Goal: Task Accomplishment & Management: Manage account settings

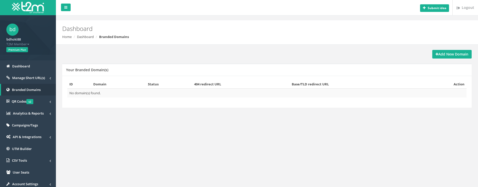
click at [444, 54] on strong "Add New Domain" at bounding box center [451, 54] width 33 height 5
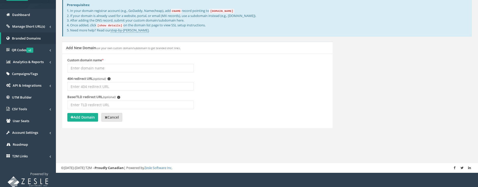
scroll to position [53, 0]
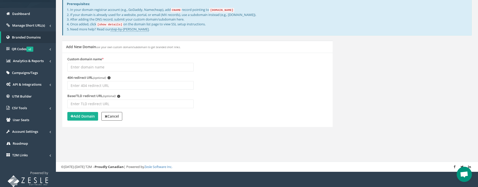
click at [111, 70] on input "Custom domain name *" at bounding box center [130, 67] width 126 height 9
drag, startPoint x: 246, startPoint y: 96, endPoint x: 223, endPoint y: 95, distance: 22.9
click at [246, 96] on div "Base/TLD redirect URL (optional) i" at bounding box center [197, 103] width 268 height 19
click at [113, 88] on input "404 redirect URL (optional) i" at bounding box center [130, 85] width 126 height 9
click at [113, 100] on input "Base/TLD redirect URL (optional) i" at bounding box center [130, 104] width 126 height 9
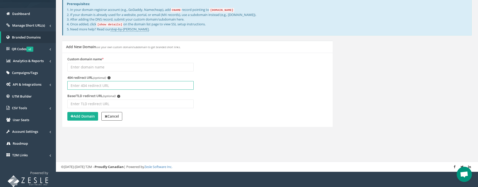
click at [116, 83] on input "404 redirect URL (optional) i" at bounding box center [130, 85] width 126 height 9
click at [242, 88] on div "404 redirect URL (optional) i" at bounding box center [197, 84] width 268 height 19
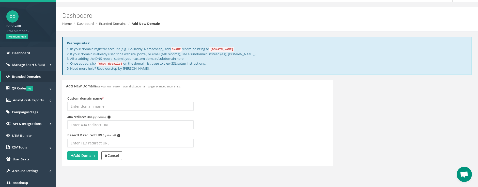
scroll to position [17, 0]
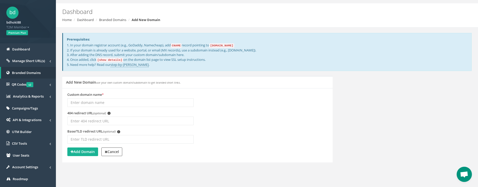
click at [356, 89] on div "Add New Domain use your own custom domain/subdomain to get branded short links.…" at bounding box center [266, 122] width 417 height 93
click at [357, 83] on div "Add New Domain use your own custom domain/subdomain to get branded short links.…" at bounding box center [266, 122] width 417 height 93
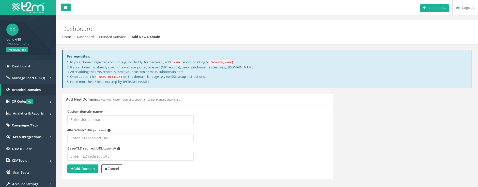
click at [136, 118] on input "Custom domain name *" at bounding box center [130, 120] width 126 height 9
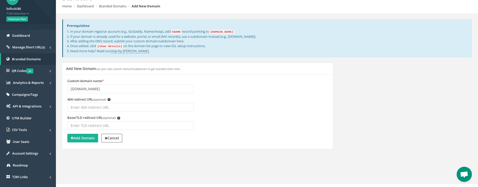
scroll to position [34, 0]
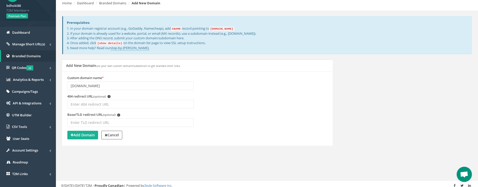
type input "malangshort.io"
click at [94, 104] on input "404 redirect URL (optional) i" at bounding box center [130, 104] width 126 height 9
click at [74, 137] on strong "Add Domain" at bounding box center [83, 135] width 24 height 5
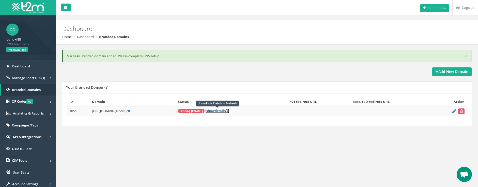
click at [213, 110] on span "show" at bounding box center [210, 111] width 8 height 5
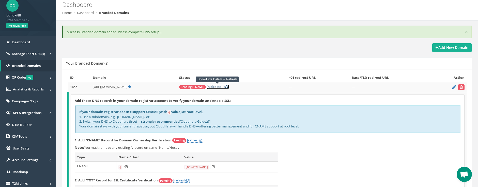
scroll to position [85, 0]
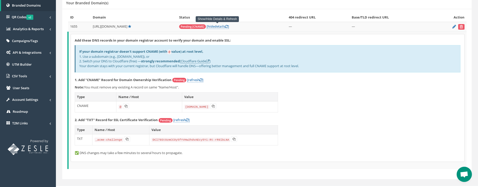
click at [189, 107] on code "domains.t2m.app" at bounding box center [196, 107] width 25 height 5
drag, startPoint x: 189, startPoint y: 107, endPoint x: 203, endPoint y: 107, distance: 14.0
click at [203, 107] on code "domains.t2m.app" at bounding box center [196, 107] width 25 height 5
click at [300, 113] on div "Add these DNS records in your domain registrar account to verify your domain an…" at bounding box center [267, 98] width 393 height 128
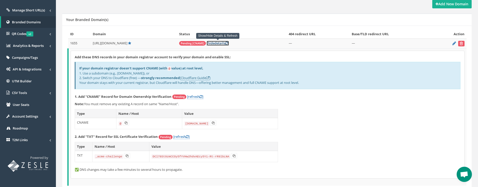
click at [220, 44] on link "[ hide details ]" at bounding box center [217, 43] width 22 height 5
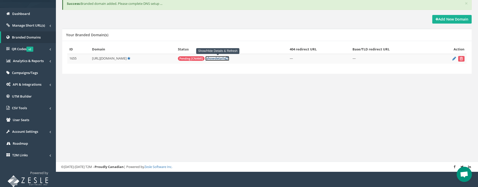
scroll to position [53, 0]
click at [186, 58] on span "Pending [CNAME]" at bounding box center [191, 58] width 27 height 5
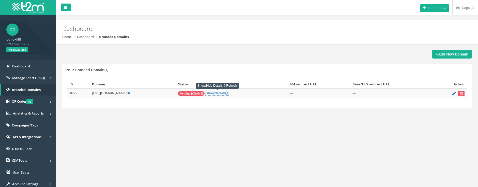
scroll to position [53, 0]
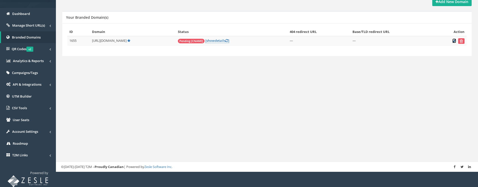
click at [453, 41] on icon at bounding box center [454, 40] width 4 height 3
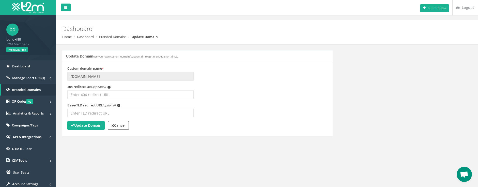
click at [66, 78] on div "Custom domain name * [DOMAIN_NAME]" at bounding box center [130, 75] width 134 height 19
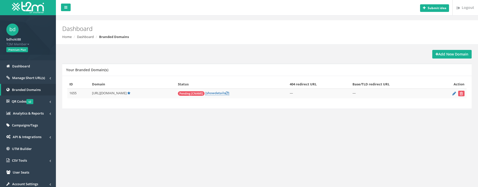
scroll to position [53, 0]
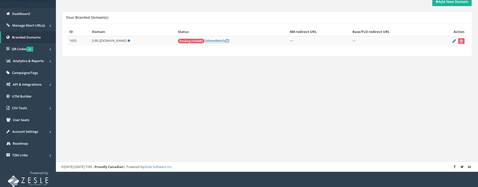
click at [178, 56] on div "ID Domain Status 404 redirect URL Base/TLD redirect URL Action 1655 http://mala…" at bounding box center [266, 39] width 409 height 33
click at [105, 41] on span "[URL][DOMAIN_NAME]" at bounding box center [109, 40] width 35 height 5
click at [106, 41] on span "[URL][DOMAIN_NAME]" at bounding box center [109, 40] width 35 height 5
drag, startPoint x: 106, startPoint y: 41, endPoint x: 99, endPoint y: 41, distance: 6.9
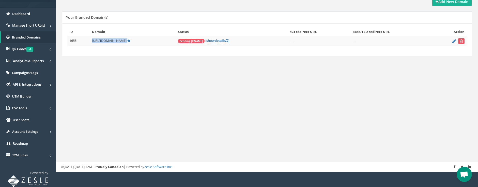
click at [100, 41] on span "[URL][DOMAIN_NAME]" at bounding box center [109, 40] width 35 height 5
click at [94, 41] on span "[URL][DOMAIN_NAME]" at bounding box center [109, 40] width 35 height 5
drag, startPoint x: 94, startPoint y: 41, endPoint x: 117, endPoint y: 41, distance: 23.4
click at [117, 41] on span "[URL][DOMAIN_NAME]" at bounding box center [109, 40] width 35 height 5
drag, startPoint x: 117, startPoint y: 41, endPoint x: 114, endPoint y: 43, distance: 4.0
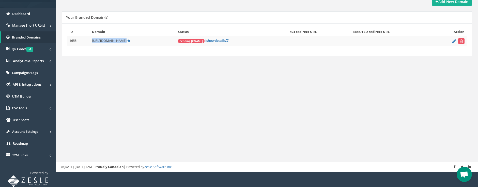
click at [114, 43] on span "[URL][DOMAIN_NAME]" at bounding box center [109, 40] width 35 height 5
click at [121, 41] on span "[URL][DOMAIN_NAME]" at bounding box center [109, 40] width 35 height 5
drag, startPoint x: 121, startPoint y: 41, endPoint x: 94, endPoint y: 41, distance: 27.2
click at [94, 41] on span "[URL][DOMAIN_NAME]" at bounding box center [109, 40] width 35 height 5
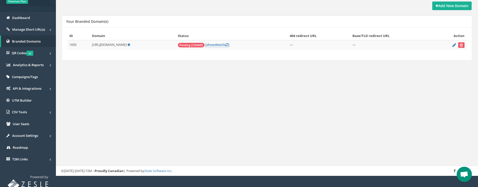
scroll to position [36, 0]
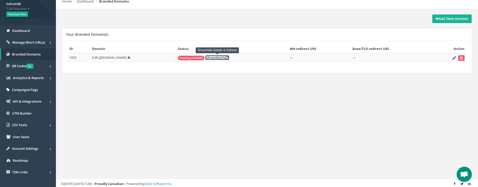
click at [228, 57] on icon at bounding box center [226, 57] width 3 height 3
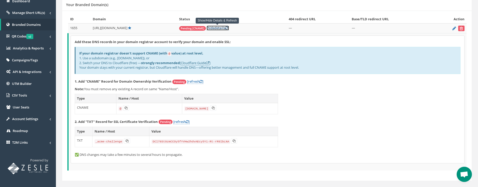
scroll to position [75, 0]
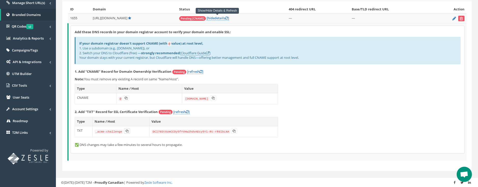
click at [126, 132] on icon at bounding box center [126, 131] width 3 height 3
click at [283, 132] on div "Add these DNS records in your domain registrar account to verify your domain an…" at bounding box center [267, 90] width 393 height 128
click at [83, 99] on td "CNAME" at bounding box center [95, 98] width 41 height 11
drag, startPoint x: 83, startPoint y: 99, endPoint x: 91, endPoint y: 100, distance: 8.4
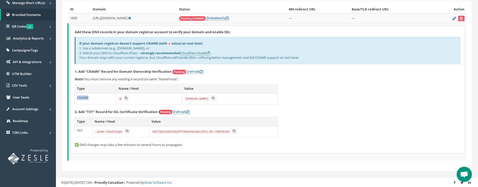
click at [91, 100] on td "CNAME" at bounding box center [95, 98] width 41 height 11
click at [232, 98] on td "[DOMAIN_NAME]" at bounding box center [230, 98] width 96 height 11
drag, startPoint x: 232, startPoint y: 98, endPoint x: 221, endPoint y: 100, distance: 11.4
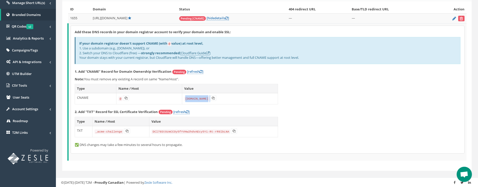
click at [221, 100] on td "[DOMAIN_NAME]" at bounding box center [230, 98] width 96 height 11
drag, startPoint x: 182, startPoint y: 99, endPoint x: 208, endPoint y: 100, distance: 25.9
click at [208, 100] on td "[DOMAIN_NAME]" at bounding box center [230, 98] width 96 height 11
click at [237, 101] on td "[DOMAIN_NAME]" at bounding box center [230, 98] width 96 height 11
click at [248, 130] on td "DCl78St9zmCCOy5fYVHw2hdvAEcy5Yi-Rt-rR9lbLNA" at bounding box center [213, 131] width 129 height 11
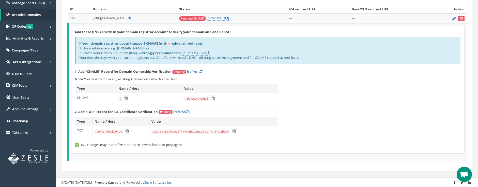
click at [81, 111] on strong "2. Add "TXT" Record for SSL Certificate Verification" at bounding box center [116, 112] width 83 height 5
drag, startPoint x: 81, startPoint y: 111, endPoint x: 148, endPoint y: 112, distance: 66.5
click at [148, 112] on strong "2. Add "TXT" Record for SSL Certificate Verification" at bounding box center [116, 112] width 83 height 5
click at [147, 112] on strong "2. Add "TXT" Record for SSL Certificate Verification" at bounding box center [116, 112] width 83 height 5
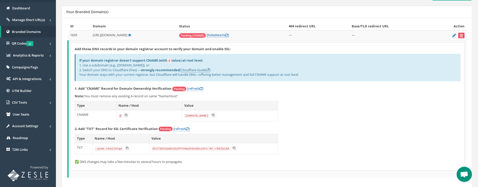
click at [87, 69] on div "If your domain registrar doesn't support CNAME (with @ value) at root level, 1.…" at bounding box center [268, 67] width 386 height 27
drag, startPoint x: 87, startPoint y: 69, endPoint x: 175, endPoint y: 71, distance: 87.6
click at [175, 71] on div "If your domain registrar doesn't support CNAME (with @ value) at root level, 1.…" at bounding box center [268, 67] width 386 height 27
click at [175, 71] on b "strongly recommended" at bounding box center [160, 70] width 39 height 5
click at [271, 77] on div "If your domain registrar doesn't support CNAME (with @ value) at root level, 1.…" at bounding box center [268, 67] width 386 height 27
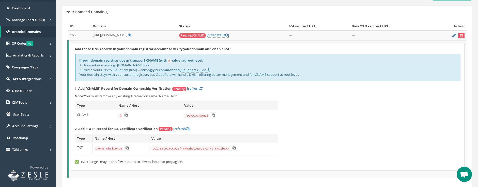
click at [387, 86] on div "Add these DNS records in your domain registrar account to verify your domain an…" at bounding box center [267, 107] width 393 height 128
click at [87, 65] on div "If your domain registrar doesn't support CNAME (with @ value) at root level, 1.…" at bounding box center [268, 67] width 386 height 27
drag, startPoint x: 87, startPoint y: 65, endPoint x: 142, endPoint y: 65, distance: 54.6
click at [142, 65] on div "If your domain registrar doesn't support CNAME (with @ value) at root level, 1.…" at bounding box center [268, 67] width 386 height 27
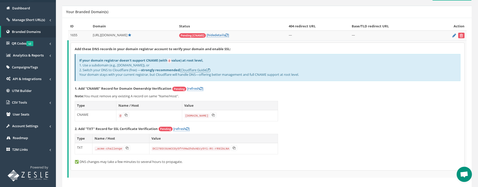
click at [88, 70] on div "If your domain registrar doesn't support CNAME (with @ value) at root level, 1.…" at bounding box center [268, 67] width 386 height 27
drag, startPoint x: 88, startPoint y: 70, endPoint x: 132, endPoint y: 71, distance: 43.4
click at [132, 71] on div "If your domain registrar doesn't support CNAME (with @ value) at root level, 1.…" at bounding box center [268, 67] width 386 height 27
drag, startPoint x: 166, startPoint y: 71, endPoint x: 170, endPoint y: 70, distance: 4.7
click at [170, 70] on b "strongly recommended" at bounding box center [160, 70] width 39 height 5
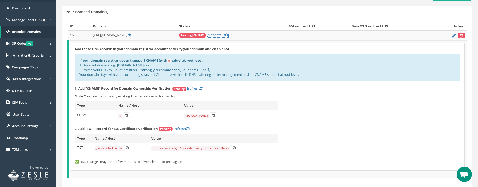
click at [81, 75] on div "If your domain registrar doesn't support CNAME (with @ value) at root level, 1.…" at bounding box center [268, 67] width 386 height 27
drag, startPoint x: 81, startPoint y: 75, endPoint x: 146, endPoint y: 76, distance: 65.0
click at [146, 76] on div "If your domain registrar doesn't support CNAME (with @ value) at root level, 1.…" at bounding box center [268, 67] width 386 height 27
click at [152, 75] on div "If your domain registrar doesn't support CNAME (with @ value) at root level, 1.…" at bounding box center [268, 67] width 386 height 27
drag, startPoint x: 152, startPoint y: 75, endPoint x: 304, endPoint y: 76, distance: 151.1
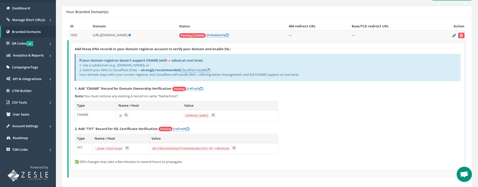
click at [304, 76] on div "If your domain registrar doesn't support CNAME (with @ value) at root level, 1.…" at bounding box center [268, 67] width 386 height 27
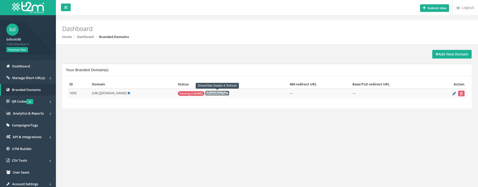
click at [219, 93] on link "[ show details ]" at bounding box center [217, 93] width 24 height 5
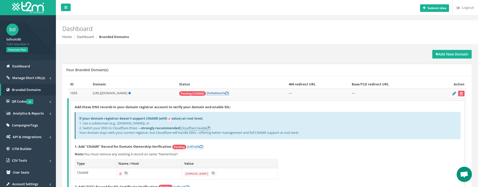
click at [114, 94] on span "[URL][DOMAIN_NAME]" at bounding box center [110, 93] width 35 height 5
copy span "malangshort.io"
drag, startPoint x: 114, startPoint y: 94, endPoint x: 123, endPoint y: 94, distance: 9.4
click at [123, 94] on span "[URL][DOMAIN_NAME]" at bounding box center [110, 93] width 35 height 5
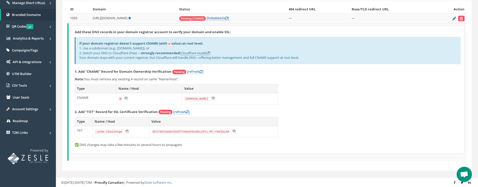
copy span "malangshort.io"
click at [84, 79] on p "Note: You must remove any existing A record on same "Name/Host"." at bounding box center [268, 79] width 386 height 5
drag, startPoint x: 84, startPoint y: 79, endPoint x: 128, endPoint y: 81, distance: 44.0
click at [128, 81] on p "Note: You must remove any existing A record on same "Name/Host"." at bounding box center [268, 79] width 386 height 5
drag, startPoint x: 128, startPoint y: 81, endPoint x: 140, endPoint y: 80, distance: 12.0
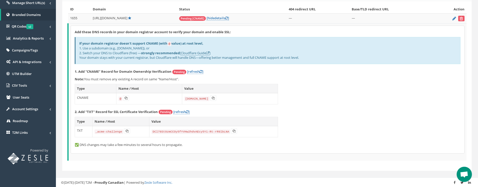
click at [140, 80] on p "Note: You must remove any existing A record on same "Name/Host"." at bounding box center [268, 79] width 386 height 5
click at [136, 78] on p "Note: You must remove any existing A record on same "Name/Host"." at bounding box center [268, 79] width 386 height 5
drag, startPoint x: 136, startPoint y: 78, endPoint x: 170, endPoint y: 78, distance: 34.3
click at [170, 78] on p "Note: You must remove any existing A record on same "Name/Host"." at bounding box center [268, 79] width 386 height 5
click at [169, 78] on p "Note: You must remove any existing A record on same "Name/Host"." at bounding box center [268, 79] width 386 height 5
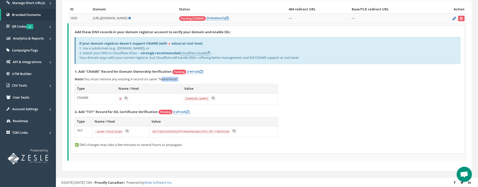
drag, startPoint x: 169, startPoint y: 78, endPoint x: 174, endPoint y: 80, distance: 5.3
click at [174, 80] on p "Note: You must remove any existing A record on same "Name/Host"." at bounding box center [268, 79] width 386 height 5
drag, startPoint x: 174, startPoint y: 80, endPoint x: 171, endPoint y: 80, distance: 3.3
click at [171, 80] on p "Note: You must remove any existing A record on same "Name/Host"." at bounding box center [268, 79] width 386 height 5
click at [165, 79] on p "Note: You must remove any existing A record on same "Name/Host"." at bounding box center [268, 79] width 386 height 5
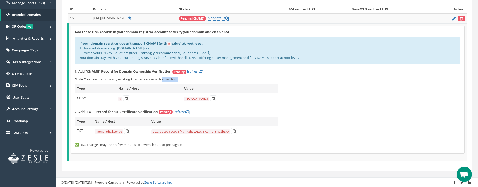
drag, startPoint x: 165, startPoint y: 79, endPoint x: 173, endPoint y: 79, distance: 8.1
click at [173, 79] on p "Note: You must remove any existing A record on same "Name/Host"." at bounding box center [268, 79] width 386 height 5
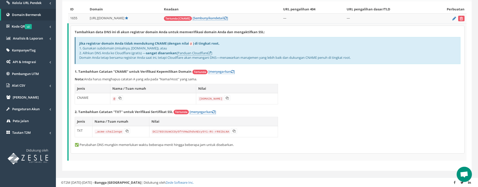
click at [92, 77] on p "Nota: Anda harus menghapus catatan A yang ada pada "Nama/Host" yang sama." at bounding box center [268, 79] width 386 height 5
drag, startPoint x: 92, startPoint y: 77, endPoint x: 162, endPoint y: 79, distance: 69.4
click at [162, 79] on p "Nota: Anda harus menghapus catatan A yang ada pada "Nama/Host" yang sama." at bounding box center [268, 79] width 386 height 5
drag, startPoint x: 162, startPoint y: 79, endPoint x: 189, endPoint y: 79, distance: 27.7
click at [189, 79] on p "Nota: Anda harus menghapus catatan A yang ada pada "Nama/Host" yang sama." at bounding box center [268, 79] width 386 height 5
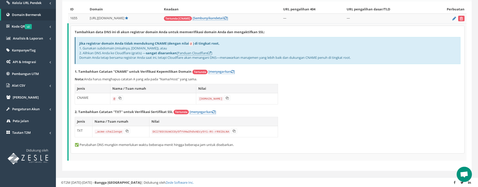
click at [194, 80] on p "Nota: Anda harus menghapus catatan A yang ada pada "Nama/Host" yang sama." at bounding box center [268, 79] width 386 height 5
click at [203, 99] on code "[DOMAIN_NAME]" at bounding box center [210, 99] width 25 height 5
drag, startPoint x: 203, startPoint y: 99, endPoint x: 198, endPoint y: 100, distance: 4.9
click at [198, 100] on code "[DOMAIN_NAME]" at bounding box center [210, 99] width 25 height 5
drag, startPoint x: 198, startPoint y: 100, endPoint x: 226, endPoint y: 99, distance: 27.4
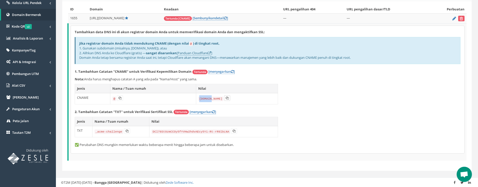
click at [226, 99] on icon at bounding box center [227, 98] width 3 height 3
copy code "domains"
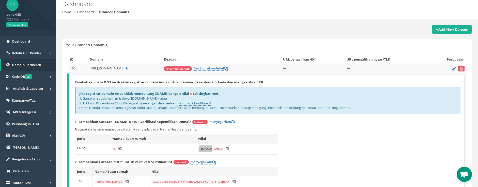
scroll to position [24, 0]
click at [111, 70] on span "http://malangshort.io/" at bounding box center [107, 69] width 35 height 5
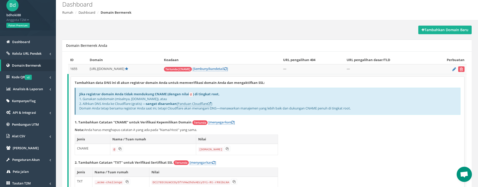
drag, startPoint x: 111, startPoint y: 70, endPoint x: 121, endPoint y: 70, distance: 9.7
click at [121, 70] on span "http://malangshort.io/" at bounding box center [107, 69] width 35 height 5
copy span "malangshort.io"
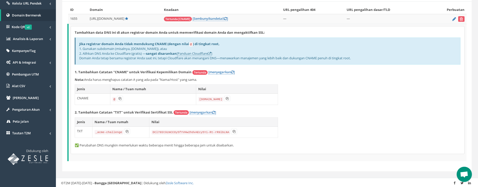
scroll to position [75, 0]
click at [227, 99] on icon at bounding box center [227, 98] width 3 height 3
copy span "malangshort.io"
click at [225, 100] on button at bounding box center [227, 99] width 6 height 6
click at [125, 130] on icon at bounding box center [126, 131] width 3 height 3
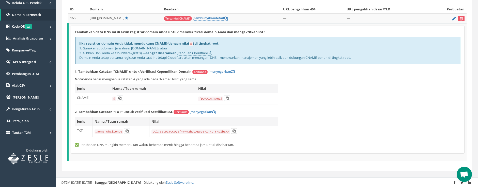
click at [232, 132] on icon at bounding box center [233, 131] width 3 height 3
click at [231, 133] on button at bounding box center [234, 132] width 6 height 6
click at [108, 146] on font "✅ Perubahan DNS mungkin memerlukan waktu beberapa menit hingga beberapa jam unt…" at bounding box center [154, 145] width 159 height 5
drag, startPoint x: 108, startPoint y: 146, endPoint x: 177, endPoint y: 146, distance: 68.8
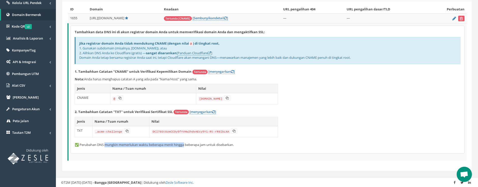
click at [177, 146] on font "✅ Perubahan DNS mungkin memerlukan waktu beberapa menit hingga beberapa jam unt…" at bounding box center [154, 145] width 159 height 5
drag, startPoint x: 177, startPoint y: 146, endPoint x: 224, endPoint y: 145, distance: 46.2
click at [224, 145] on font "✅ Perubahan DNS mungkin memerlukan waktu beberapa menit hingga beberapa jam unt…" at bounding box center [154, 145] width 159 height 5
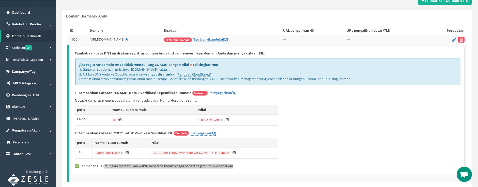
scroll to position [7, 0]
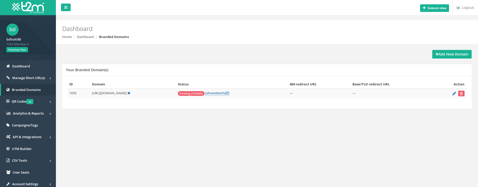
click at [182, 93] on span "Pending [CNAME]" at bounding box center [191, 93] width 27 height 5
drag, startPoint x: 182, startPoint y: 93, endPoint x: 199, endPoint y: 95, distance: 16.8
click at [199, 95] on span "Pending [CNAME]" at bounding box center [191, 93] width 27 height 5
drag, startPoint x: 199, startPoint y: 95, endPoint x: 206, endPoint y: 121, distance: 27.0
click at [206, 121] on div "Add New Domain Your Branded Domain(s) ID Domain Status 404 redirect URL Base/TL…" at bounding box center [267, 85] width 414 height 81
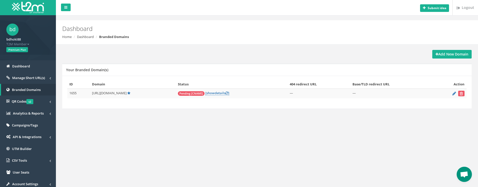
click at [348, 111] on div "Add New Domain Your Branded Domain(s) ID Domain Status 404 redirect URL Base/TL…" at bounding box center [266, 82] width 417 height 65
click at [298, 123] on div "Add New Domain Your Branded Domain(s) ID Domain Status 404 redirect URL Base/TL…" at bounding box center [267, 85] width 414 height 81
click at [217, 93] on link "[ show details ]" at bounding box center [217, 93] width 24 height 5
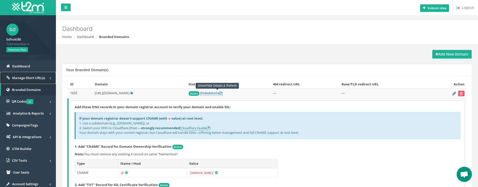
click at [35, 78] on span "Manage Short URL(s)" at bounding box center [28, 78] width 33 height 5
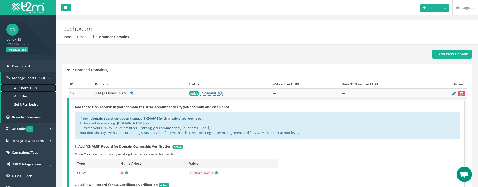
click at [32, 90] on link "All Short URLs" at bounding box center [28, 88] width 55 height 8
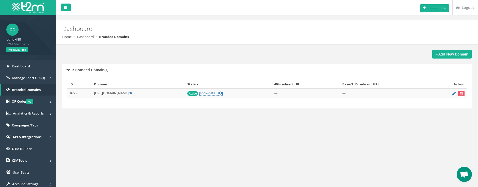
click at [291, 121] on div "Add New Domain Your Branded Domain(s) ID Domain Status 404 redirect URL Base/TL…" at bounding box center [267, 85] width 414 height 81
click at [208, 94] on span "show" at bounding box center [204, 93] width 8 height 5
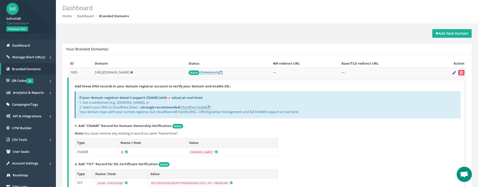
scroll to position [20, 0]
click at [113, 74] on span "https://malangshort.io/" at bounding box center [112, 73] width 35 height 5
copy span "malangshort.io"
drag, startPoint x: 113, startPoint y: 74, endPoint x: 128, endPoint y: 74, distance: 15.0
click at [128, 74] on span "https://malangshort.io/" at bounding box center [112, 73] width 35 height 5
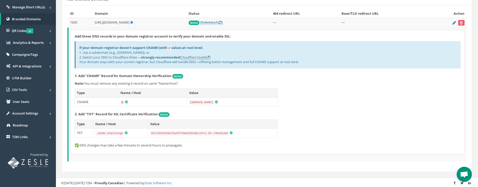
scroll to position [71, 0]
click at [88, 56] on div "If your domain registrar doesn't support CNAME (with @ value) at root level, 1.…" at bounding box center [268, 54] width 386 height 27
drag, startPoint x: 88, startPoint y: 56, endPoint x: 137, endPoint y: 57, distance: 48.5
click at [137, 57] on div "If your domain registrar doesn't support CNAME (with @ value) at root level, 1.…" at bounding box center [268, 54] width 386 height 27
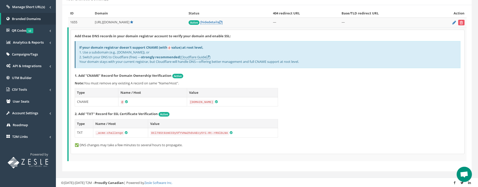
click at [156, 57] on b "strongly recommended" at bounding box center [160, 57] width 39 height 5
drag, startPoint x: 156, startPoint y: 57, endPoint x: 176, endPoint y: 58, distance: 19.3
click at [176, 58] on b "strongly recommended" at bounding box center [160, 57] width 39 height 5
click at [173, 57] on b "strongly recommended" at bounding box center [160, 57] width 39 height 5
drag, startPoint x: 173, startPoint y: 57, endPoint x: 151, endPoint y: 58, distance: 22.9
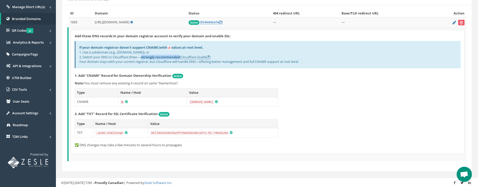
click at [151, 58] on b "strongly recommended" at bounding box center [160, 57] width 39 height 5
click at [80, 62] on div "If your domain registrar doesn't support CNAME (with @ value) at root level, 1.…" at bounding box center [268, 54] width 386 height 27
drag, startPoint x: 80, startPoint y: 62, endPoint x: 149, endPoint y: 61, distance: 69.3
click at [149, 61] on div "If your domain registrar doesn't support CNAME (with @ value) at root level, 1.…" at bounding box center [268, 54] width 386 height 27
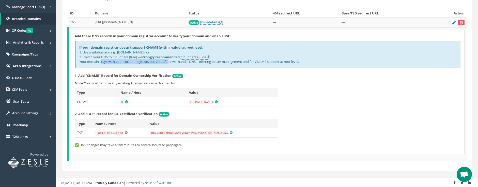
drag, startPoint x: 149, startPoint y: 61, endPoint x: 134, endPoint y: 62, distance: 14.7
click at [134, 62] on div "If your domain registrar doesn't support CNAME (with @ value) at root level, 1.…" at bounding box center [268, 54] width 386 height 27
drag, startPoint x: 134, startPoint y: 62, endPoint x: 140, endPoint y: 62, distance: 5.3
click at [140, 62] on div "If your domain registrar doesn't support CNAME (with @ value) at root level, 1.…" at bounding box center [268, 54] width 386 height 27
drag, startPoint x: 140, startPoint y: 62, endPoint x: 154, endPoint y: 63, distance: 14.8
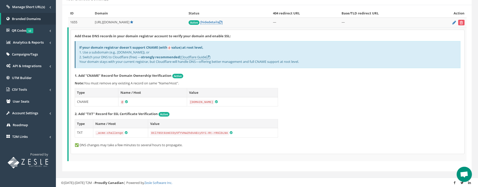
click at [154, 63] on div "If your domain registrar doesn't support CNAME (with @ value) at root level, 1.…" at bounding box center [268, 54] width 386 height 27
drag, startPoint x: 154, startPoint y: 63, endPoint x: 168, endPoint y: 63, distance: 13.5
click at [168, 63] on div "If your domain registrar doesn't support CNAME (with @ value) at root level, 1.…" at bounding box center [268, 54] width 386 height 27
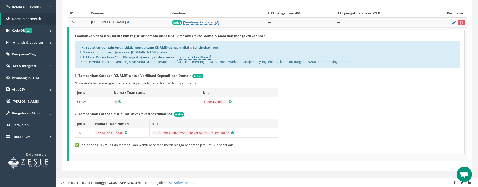
click at [83, 62] on font "Domain Anda tetap bersama registrar Anda saat ini, tetapi Cloudflare akan menan…" at bounding box center [214, 61] width 271 height 5
drag, startPoint x: 83, startPoint y: 62, endPoint x: 155, endPoint y: 62, distance: 71.9
click at [155, 62] on font "Domain Anda tetap bersama registrar Anda saat ini, tetapi Cloudflare akan menan…" at bounding box center [214, 61] width 271 height 5
drag, startPoint x: 155, startPoint y: 62, endPoint x: 163, endPoint y: 61, distance: 8.2
click at [163, 61] on font "Domain Anda tetap bersama registrar Anda saat ini, tetapi Cloudflare akan menan…" at bounding box center [214, 61] width 271 height 5
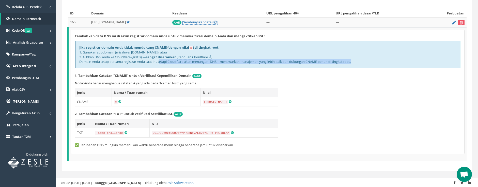
drag, startPoint x: 163, startPoint y: 61, endPoint x: 349, endPoint y: 62, distance: 186.4
click at [349, 62] on font "Domain Anda tetap bersama registrar Anda saat ini, tetapi Cloudflare akan menan…" at bounding box center [214, 61] width 271 height 5
click at [348, 63] on font "Domain Anda tetap bersama registrar Anda saat ini, tetapi Cloudflare akan menan…" at bounding box center [214, 61] width 271 height 5
click at [220, 102] on code "[DOMAIN_NAME]" at bounding box center [215, 102] width 25 height 5
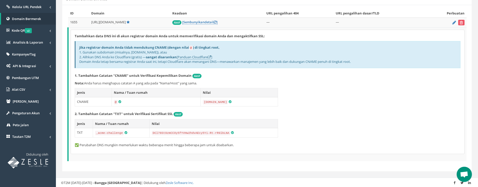
drag, startPoint x: 220, startPoint y: 102, endPoint x: 206, endPoint y: 102, distance: 14.7
click at [206, 102] on code "[DOMAIN_NAME]" at bounding box center [215, 102] width 25 height 5
copy code "[DOMAIN_NAME]"
drag, startPoint x: 205, startPoint y: 102, endPoint x: 222, endPoint y: 102, distance: 16.3
click at [222, 102] on code "[DOMAIN_NAME]" at bounding box center [215, 102] width 25 height 5
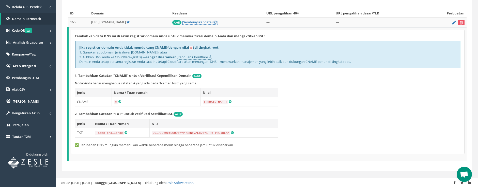
click at [120, 133] on code "_acme-challenge" at bounding box center [109, 133] width 29 height 5
copy code "_acme-challenge"
drag, startPoint x: 120, startPoint y: 133, endPoint x: 101, endPoint y: 133, distance: 18.8
click at [101, 133] on code "_acme-challenge" at bounding box center [109, 133] width 29 height 5
click at [165, 133] on code "DCl78St9zmCCOy5fYVHw2hdvAEcy5Yi-Rt-rR9lbLNA" at bounding box center [191, 133] width 79 height 5
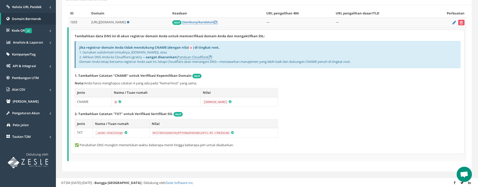
click at [156, 133] on code "DCl78St9zmCCOy5fYVHw2hdvAEcy5Yi-Rt-rR9lbLNA" at bounding box center [191, 133] width 79 height 5
drag, startPoint x: 156, startPoint y: 133, endPoint x: 220, endPoint y: 133, distance: 64.5
click at [220, 133] on code "DCl78St9zmCCOy5fYVHw2hdvAEcy5Yi-Rt-rR9lbLNA" at bounding box center [191, 133] width 79 height 5
copy code "DCl78St9zmCCOy5fYVHw2hdvAEcy5Yi-Rt-rR9lbLNA"
click at [462, 101] on div "Tambahkan data DNS ini di akun registrar domain Anda untuk memverifikasi domain…" at bounding box center [267, 92] width 393 height 124
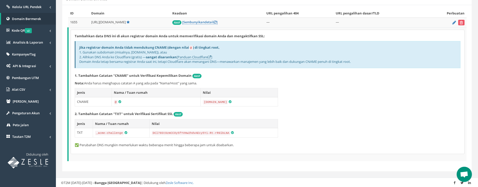
click at [118, 132] on code "_acme-challenge" at bounding box center [109, 133] width 29 height 5
copy code "_acme-challenge"
drag, startPoint x: 118, startPoint y: 132, endPoint x: 96, endPoint y: 134, distance: 21.6
click at [96, 134] on code "_acme-challenge" at bounding box center [109, 133] width 29 height 5
click at [339, 75] on p "1. Tambahkan Catatan "CNAME" untuk Verifikasi Kepemilikan Domain Aktif" at bounding box center [268, 75] width 386 height 5
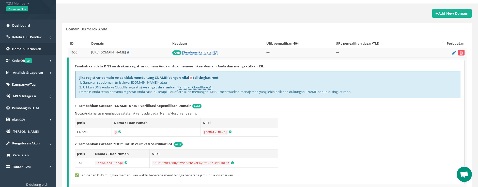
scroll to position [0, 0]
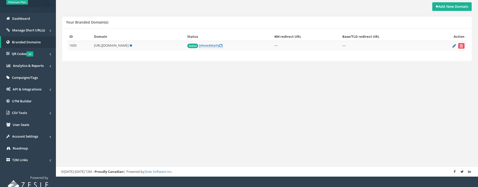
scroll to position [53, 0]
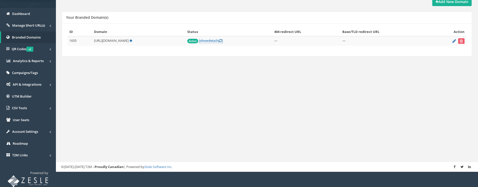
click at [341, 85] on div "Submit idea Logout Dashboard Home Dashboard Branded Domains Add New Domain Your…" at bounding box center [267, 59] width 422 height 225
click at [216, 39] on link "[ show details ]" at bounding box center [211, 40] width 24 height 5
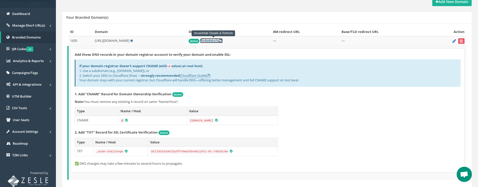
click at [220, 41] on link "[ hide details ]" at bounding box center [211, 40] width 22 height 5
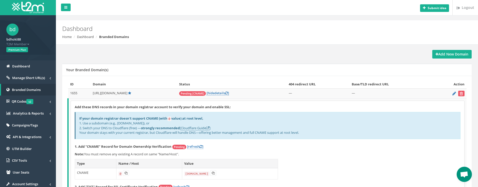
scroll to position [58, 0]
